Goal: Information Seeking & Learning: Learn about a topic

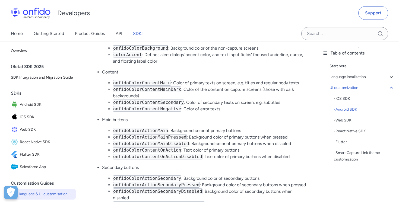
scroll to position [2122, 0]
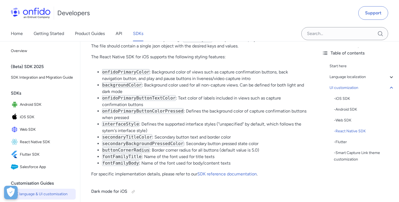
scroll to position [5840, 0]
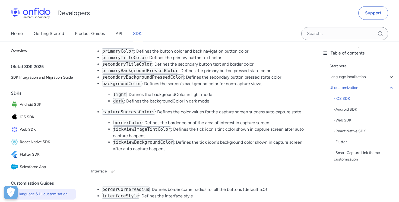
scroll to position [1305, 0]
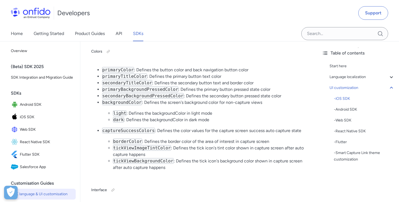
scroll to position [1285, 0]
